Goal: Transaction & Acquisition: Purchase product/service

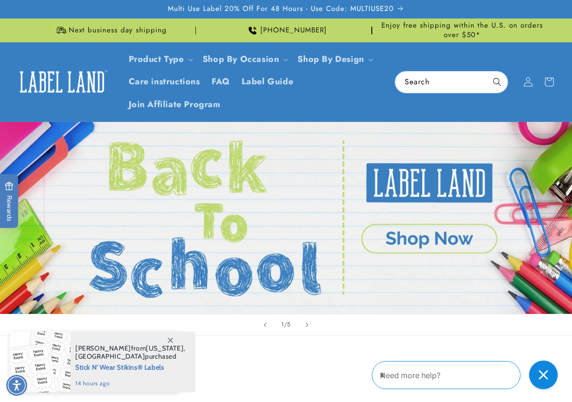
scroll to position [3, 0]
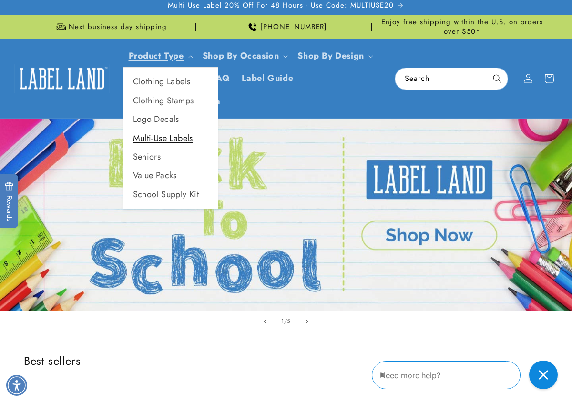
click at [161, 142] on link "Multi-Use Labels" at bounding box center [170, 138] width 94 height 19
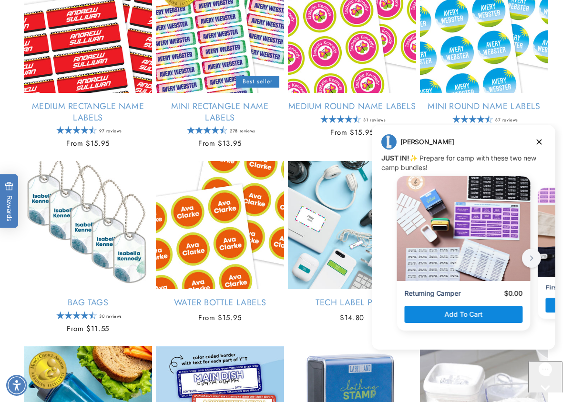
click at [569, 104] on div "Kosher Labels Empty heading Kosher Labels Regular price $9.95 Regular price Sal…" at bounding box center [286, 60] width 572 height 935
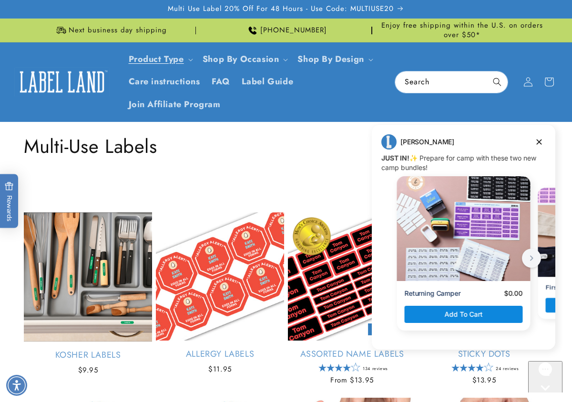
click at [47, 82] on img at bounding box center [61, 82] width 95 height 30
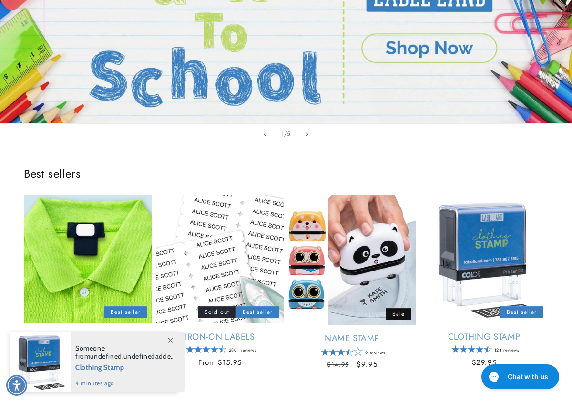
click at [90, 332] on link "Stick N' Wear Stikins® Labels" at bounding box center [88, 343] width 128 height 22
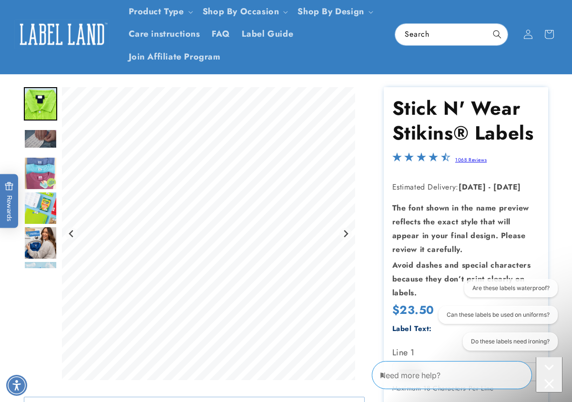
scroll to position [143, 0]
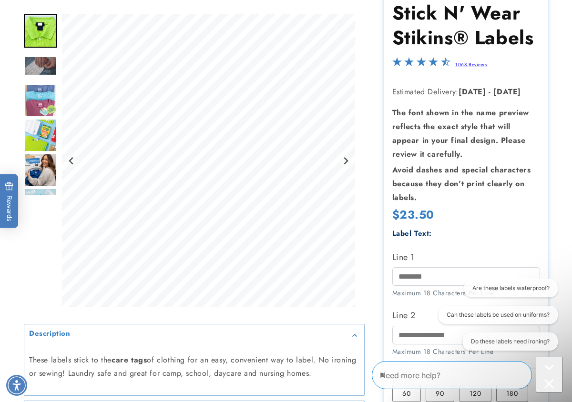
click at [401, 265] on label "Line 1" at bounding box center [466, 257] width 148 height 15
click at [401, 267] on input "Line 1" at bounding box center [466, 276] width 148 height 19
click at [402, 274] on input "Line 1" at bounding box center [466, 276] width 148 height 19
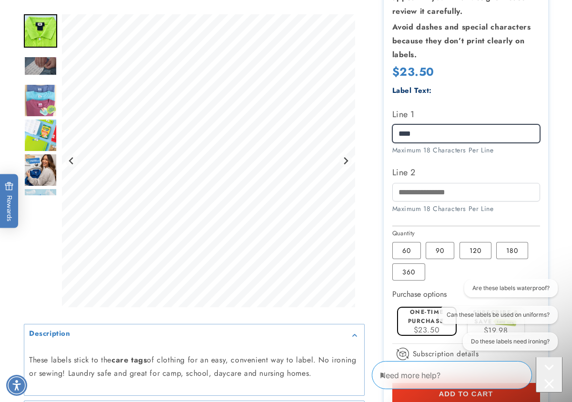
scroll to position [429, 0]
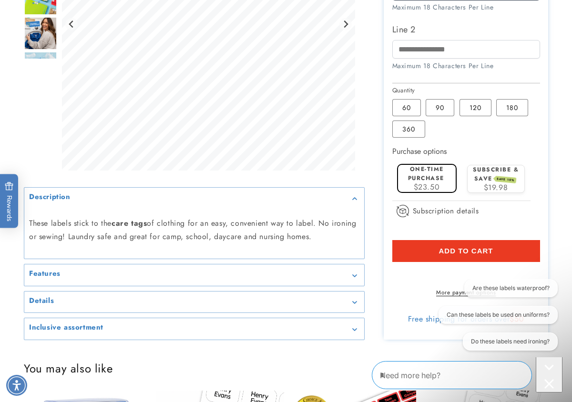
type input "****"
click at [431, 253] on button "Add to cart" at bounding box center [466, 251] width 148 height 22
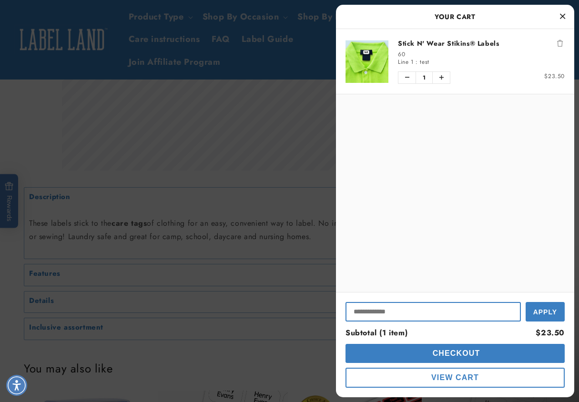
click at [403, 310] on input "Input Discount" at bounding box center [433, 312] width 175 height 20
paste input "**********"
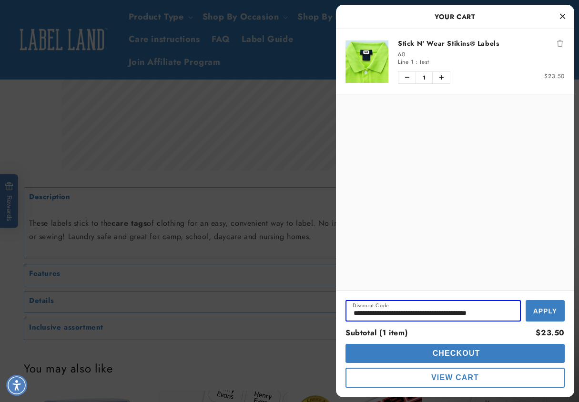
paste input "Input Discount"
type input "**********"
click at [539, 305] on button "Apply" at bounding box center [545, 310] width 39 height 21
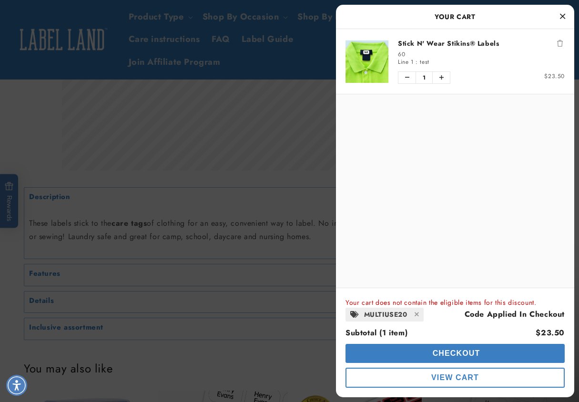
click at [562, 15] on icon "Close Cart" at bounding box center [562, 16] width 5 height 9
